Goal: Task Accomplishment & Management: Complete application form

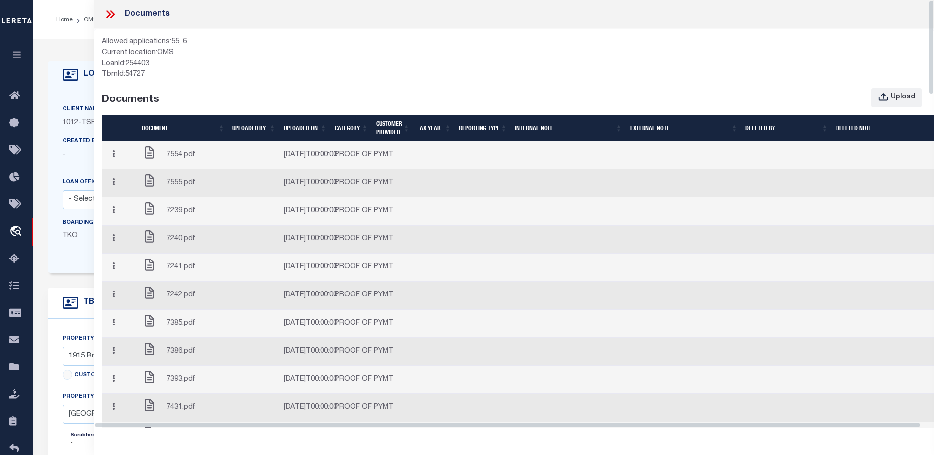
select select "4117"
select select "10"
select select "NonEscrow"
select select "[GEOGRAPHIC_DATA]"
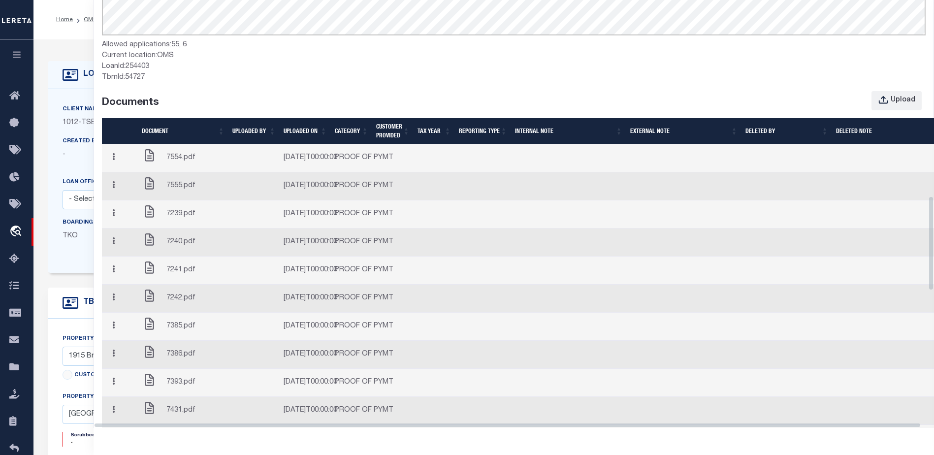
scroll to position [1132, 0]
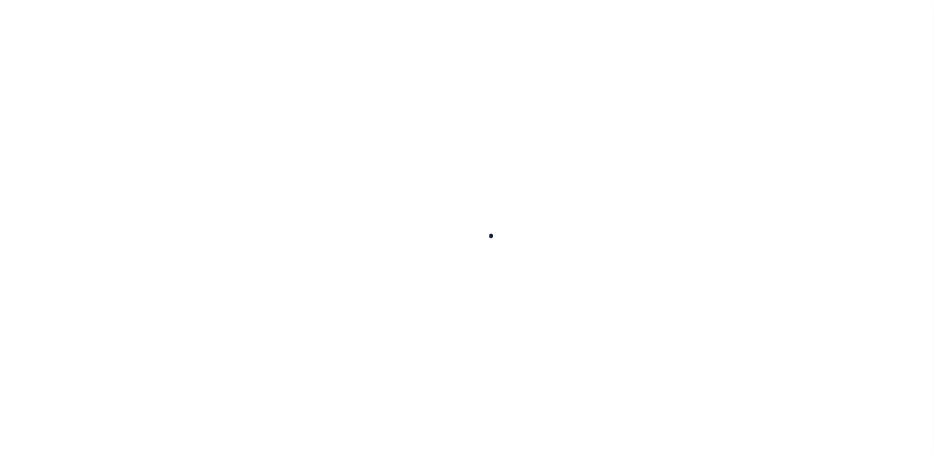
select select "10"
select select "NonEscrow"
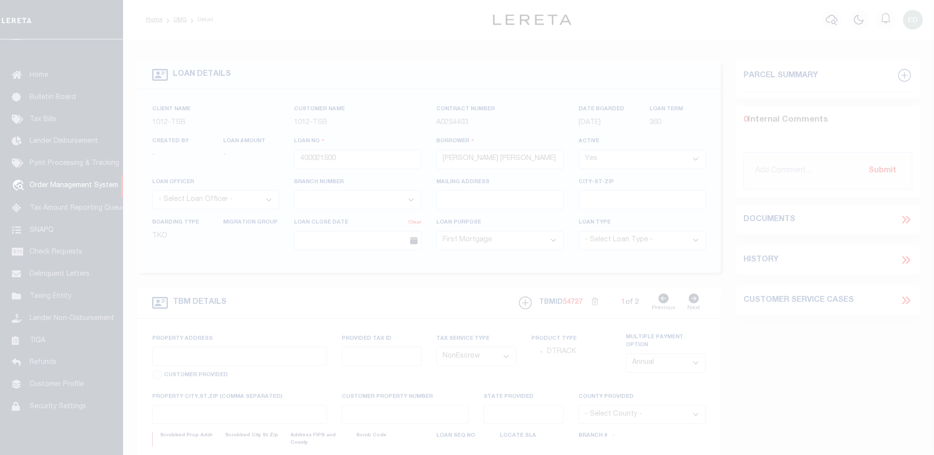
select select "4117"
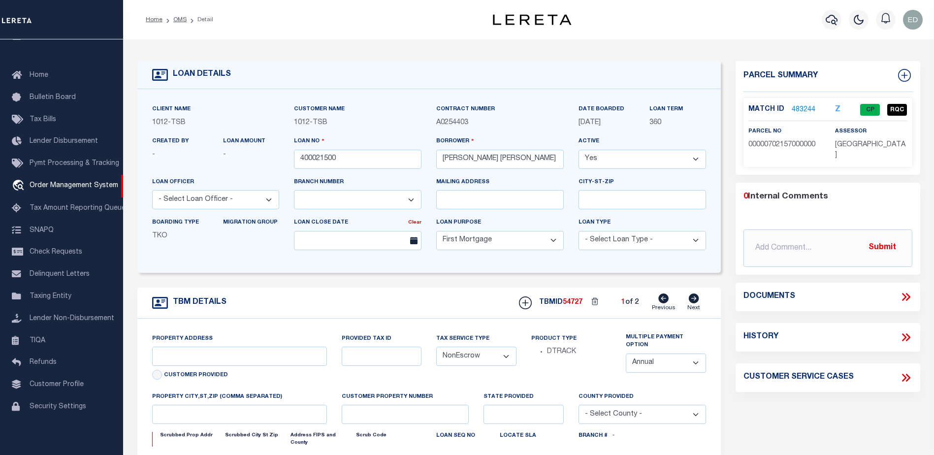
type input "1915 Brundrette"
select select
type input "[GEOGRAPHIC_DATA]"
select select "[GEOGRAPHIC_DATA]"
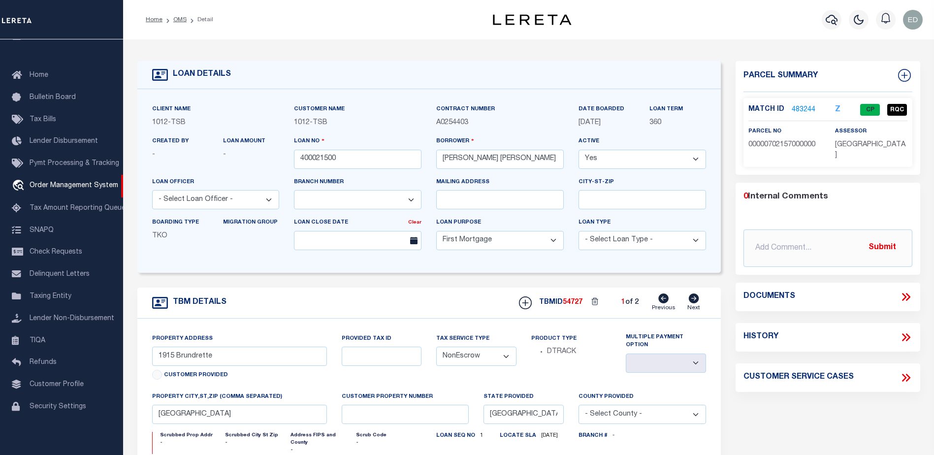
click at [905, 293] on icon at bounding box center [904, 297] width 4 height 8
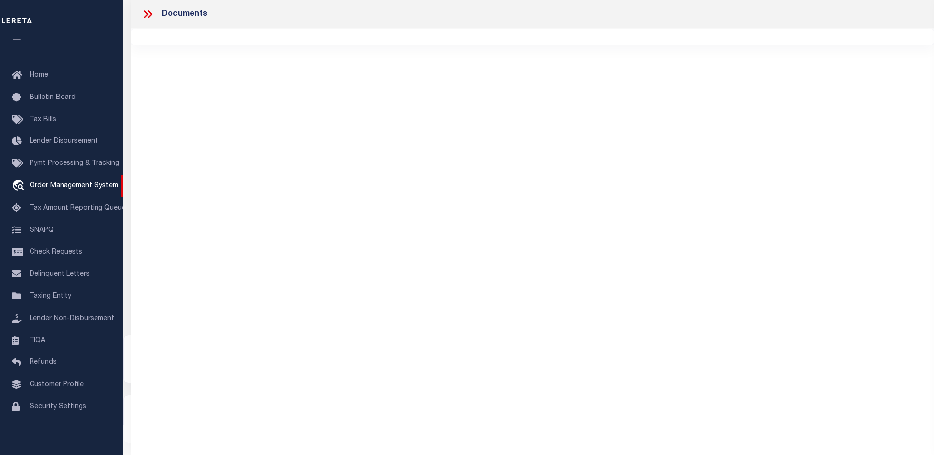
scroll to position [0, 0]
click at [149, 14] on icon at bounding box center [147, 14] width 13 height 13
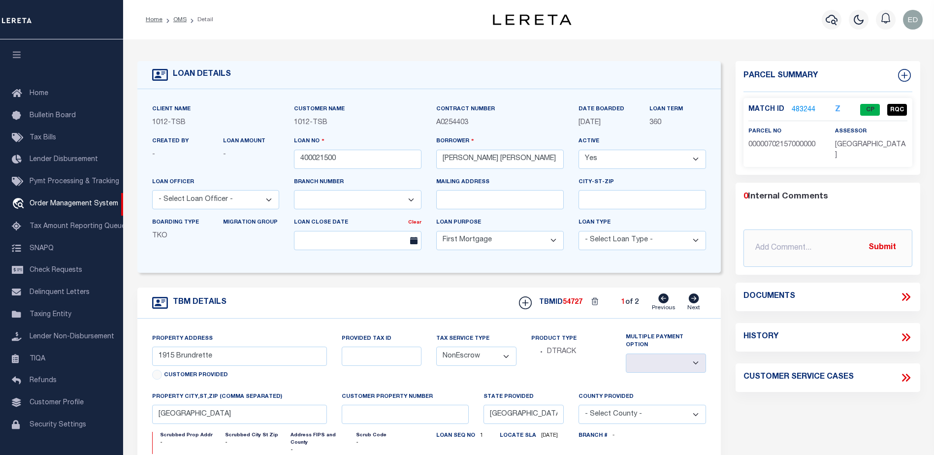
select select "4117"
select select "10"
select select "NonEscrow"
select select "[GEOGRAPHIC_DATA]"
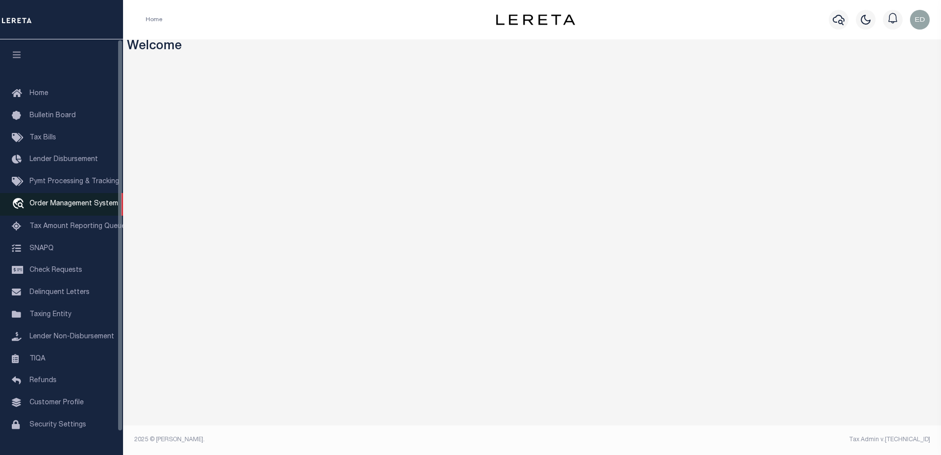
click at [49, 207] on span "Order Management System" at bounding box center [74, 203] width 89 height 7
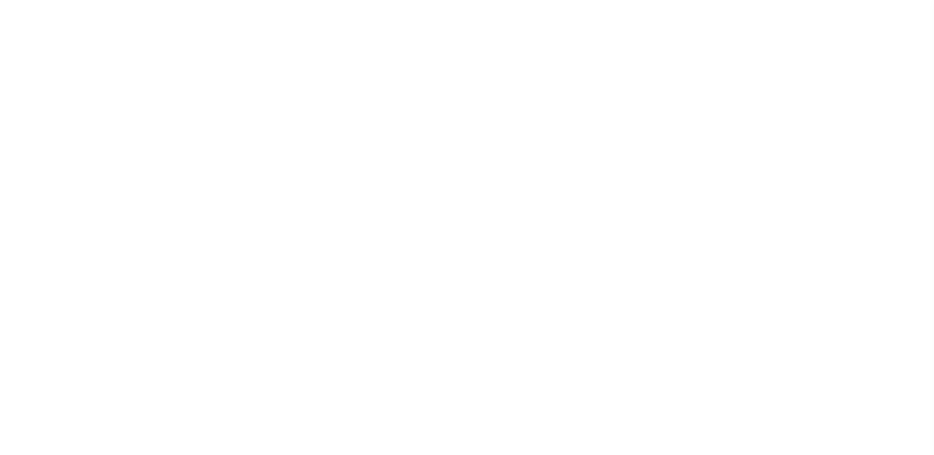
select select "200"
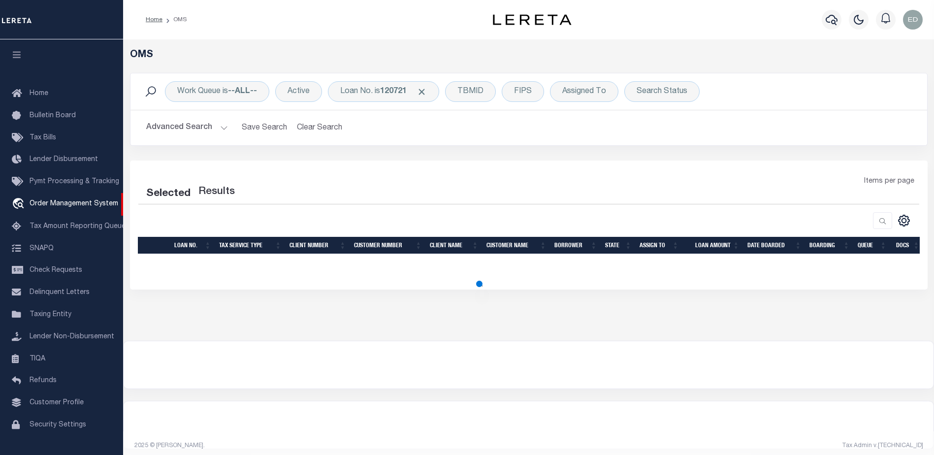
select select "200"
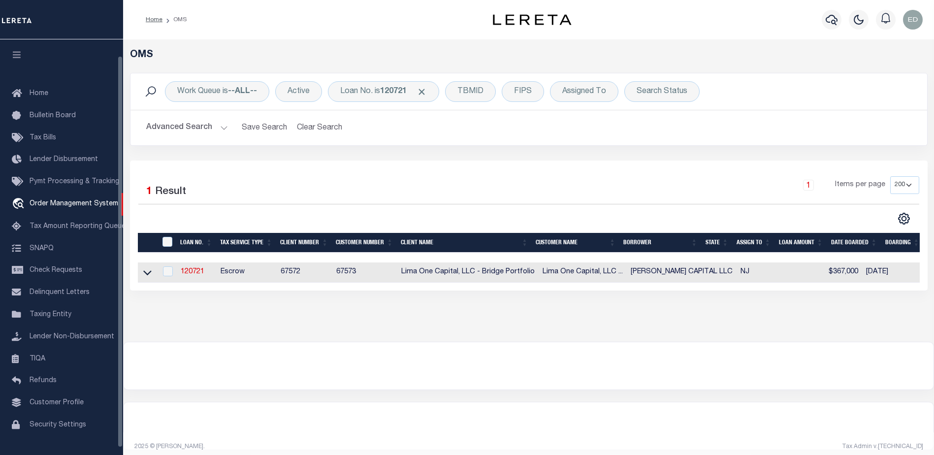
scroll to position [17, 0]
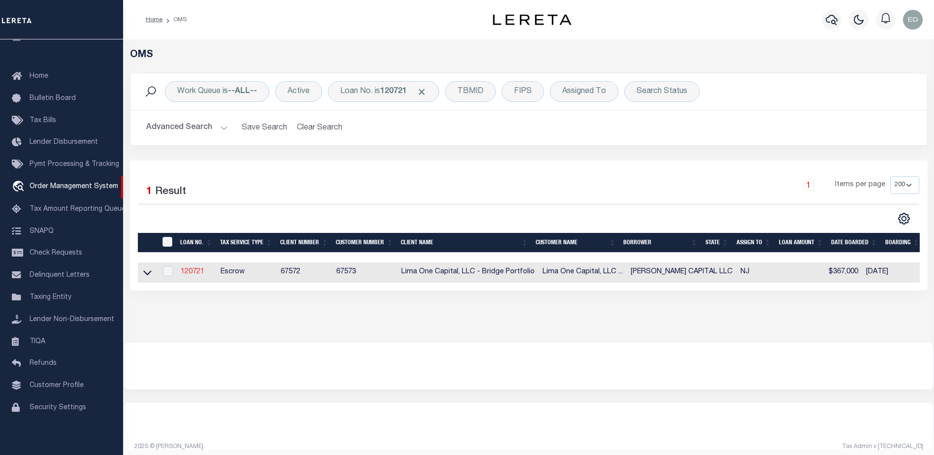
click at [200, 271] on link "120721" at bounding box center [193, 271] width 24 height 7
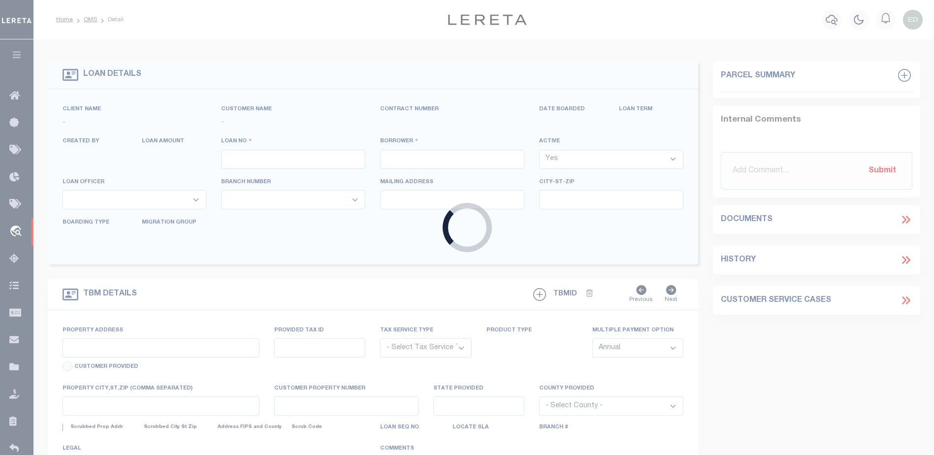
type input "120721"
type input "[PERSON_NAME] CAPITAL LLC"
select select
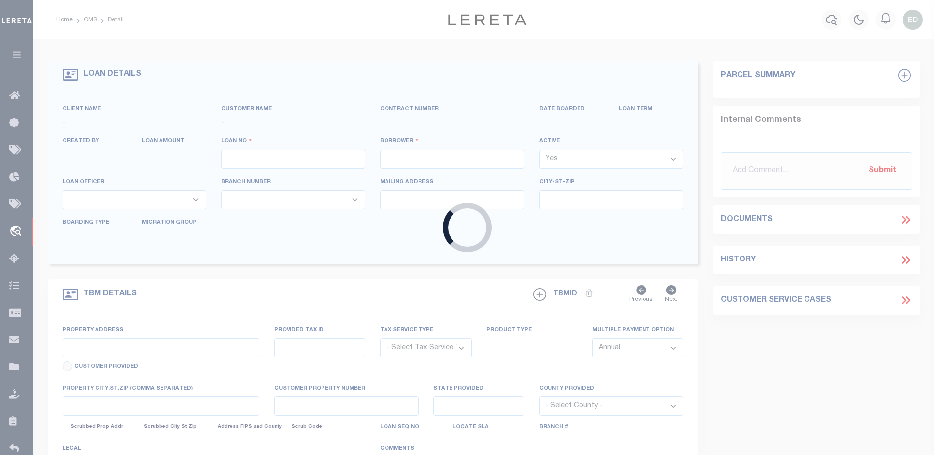
select select
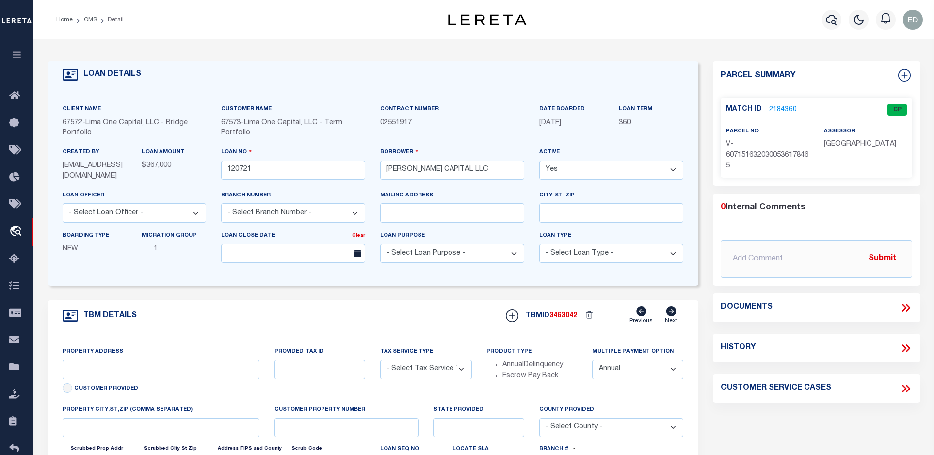
type input "24 RUNNYMEDE CT"
radio input "true"
select select "Escrow"
select select
type input "WHIPPANY NJ 07981"
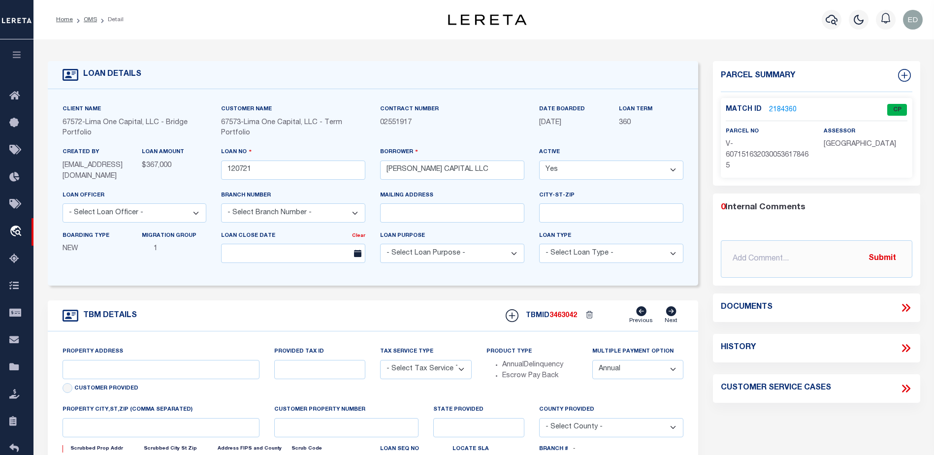
type input "120721-1"
type input "NJ"
type textarea "COLLECTOR: ENTITY: PARCEL: 1"
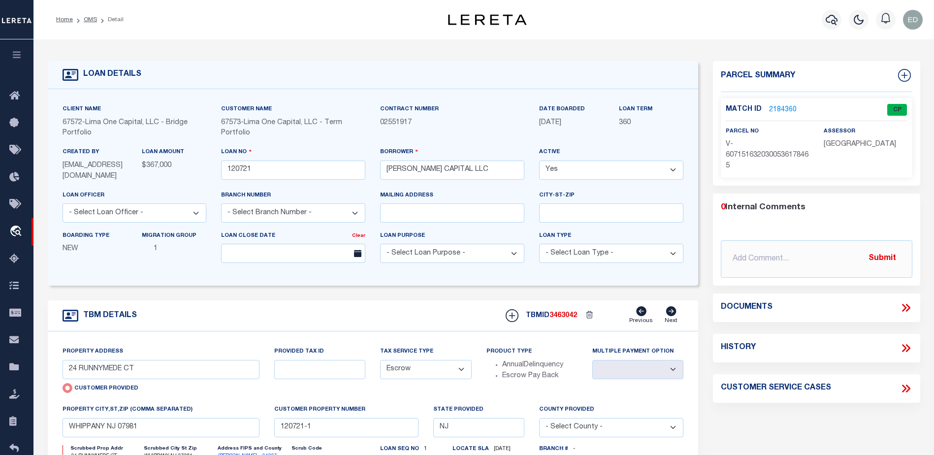
click at [903, 307] on icon at bounding box center [906, 307] width 13 height 13
